Goal: Transaction & Acquisition: Purchase product/service

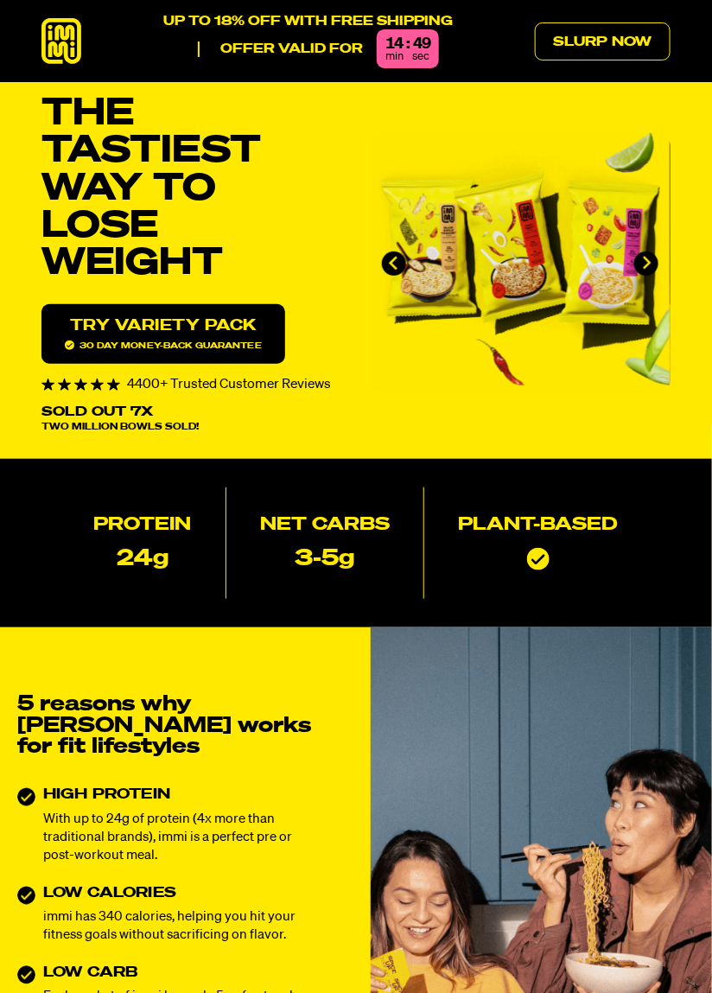
scroll to position [14, 0]
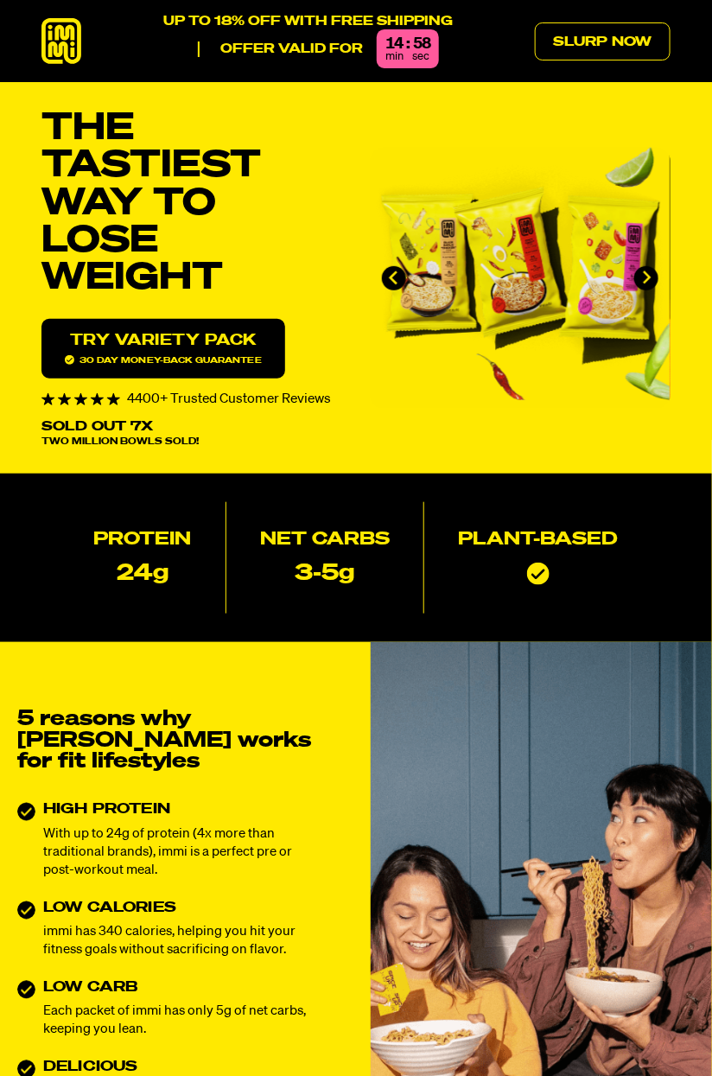
click at [239, 360] on span "30 day money-back guarantee" at bounding box center [163, 360] width 197 height 10
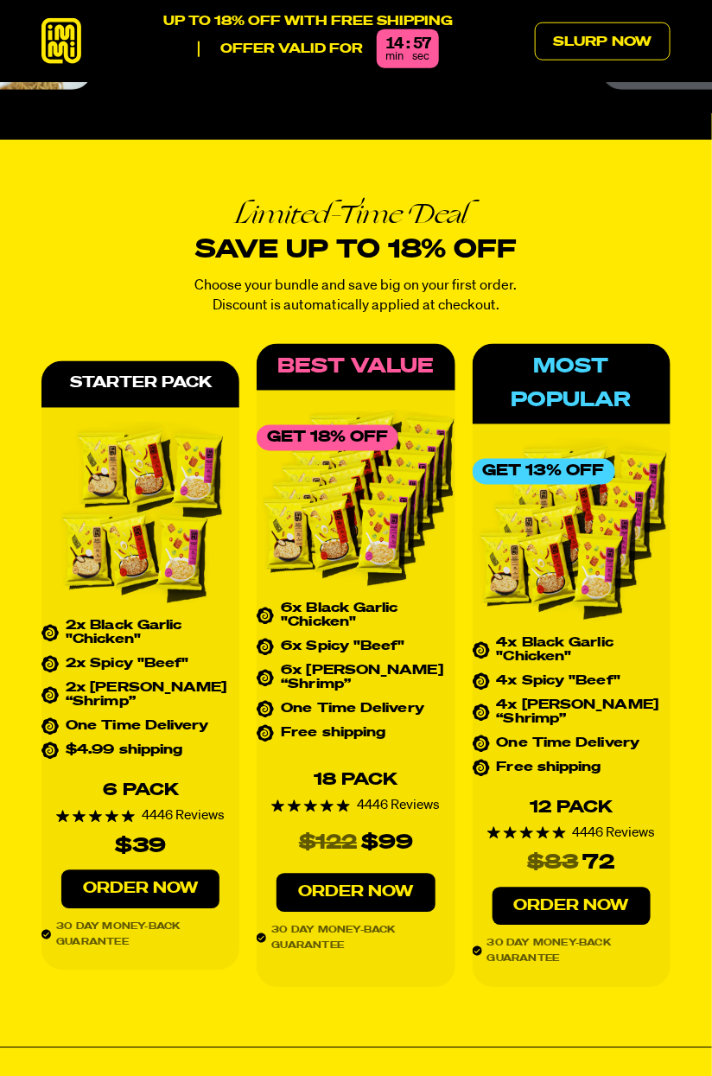
scroll to position [6544, 0]
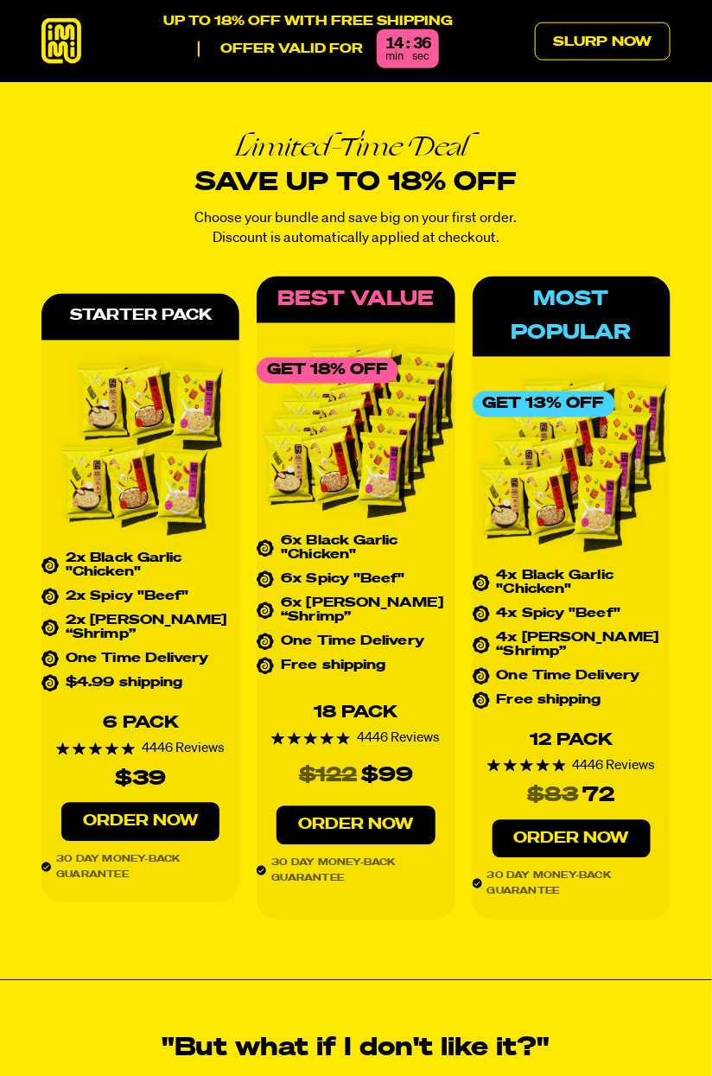
click at [149, 399] on img at bounding box center [140, 448] width 198 height 189
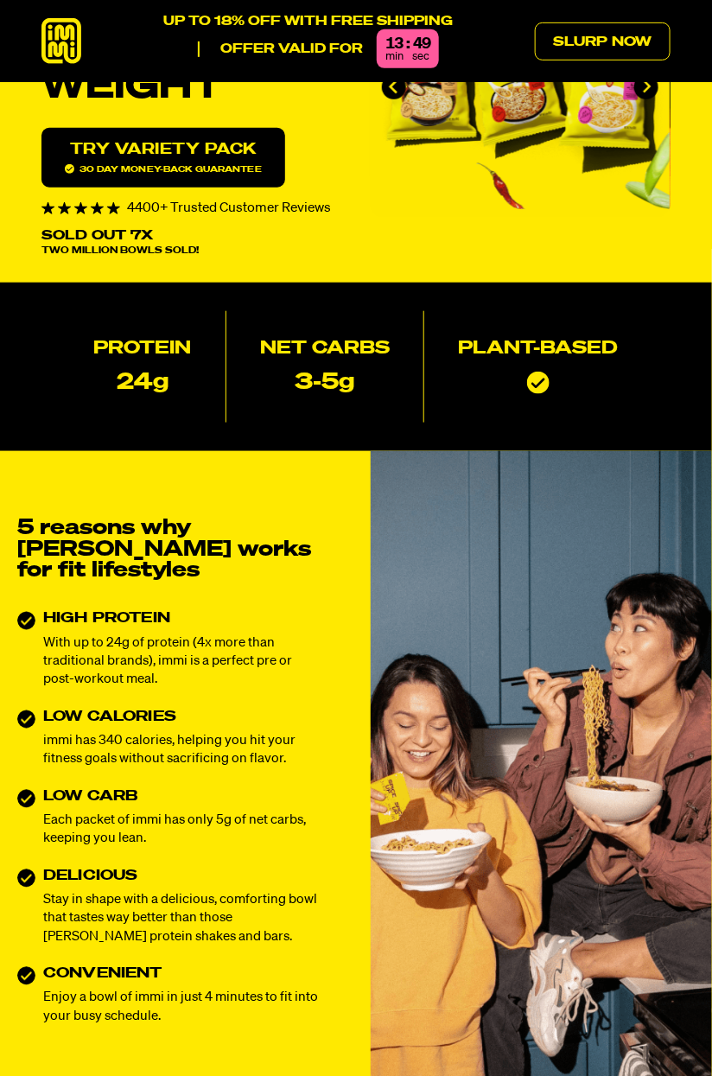
scroll to position [0, 0]
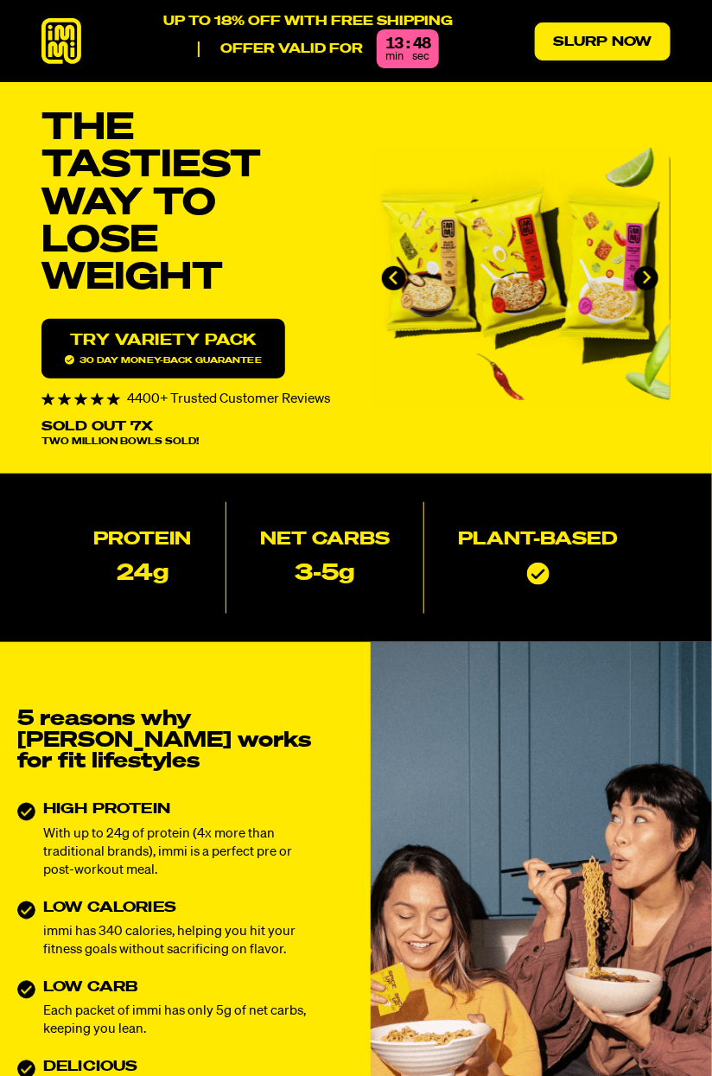
click at [632, 38] on link "Slurp Now" at bounding box center [603, 41] width 136 height 38
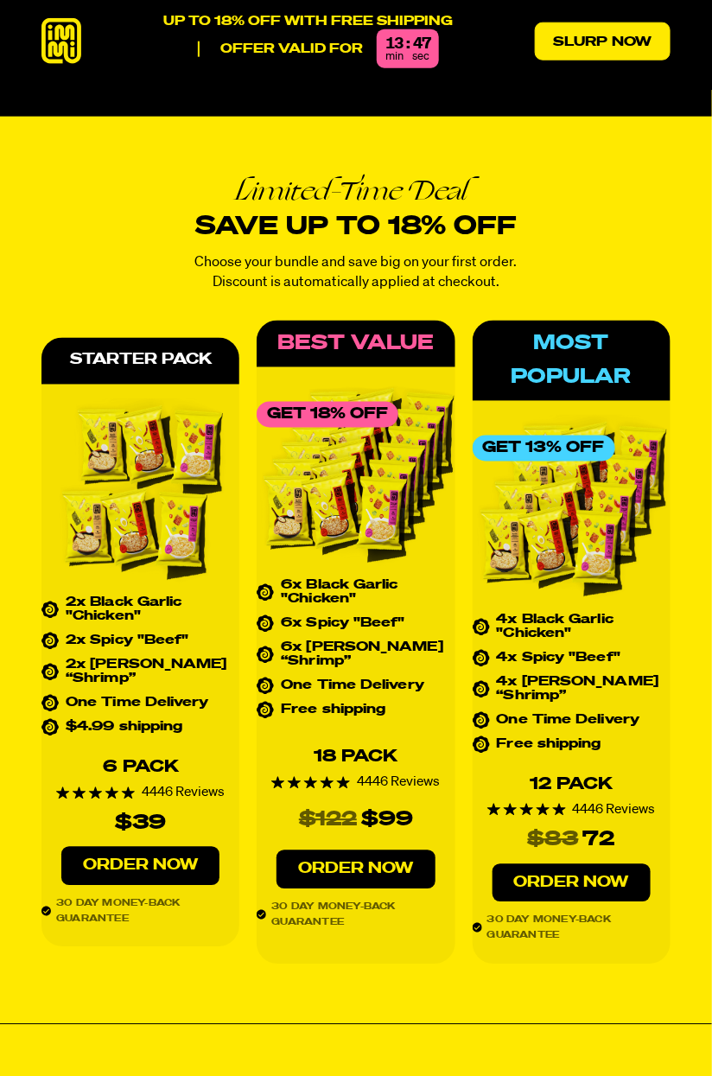
scroll to position [6544, 0]
